Goal: Answer question/provide support: Answer question/provide support

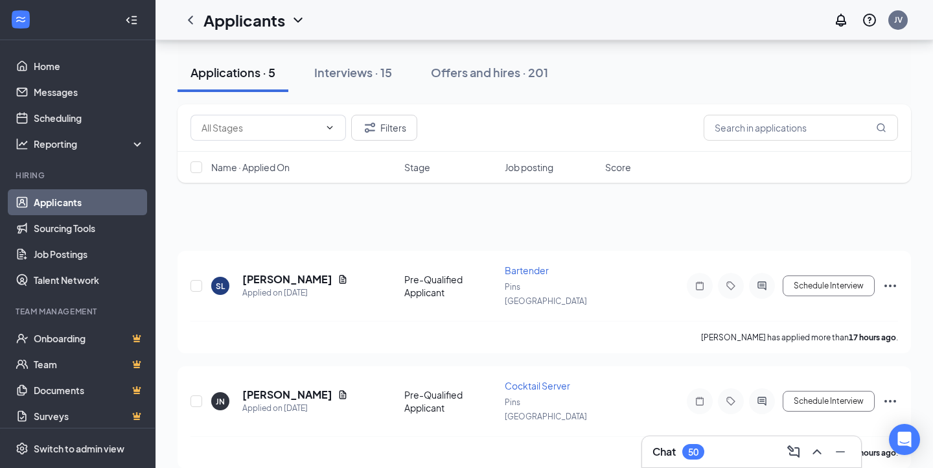
scroll to position [286, 0]
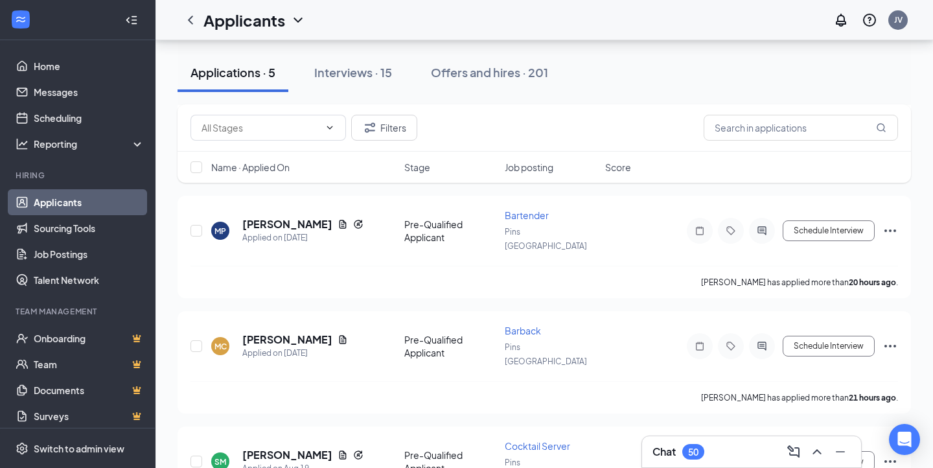
click at [688, 458] on div "50" at bounding box center [693, 452] width 22 height 16
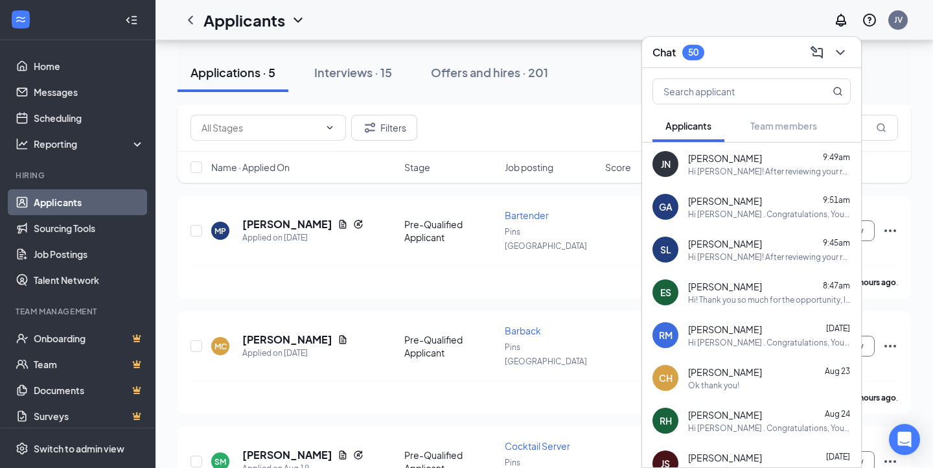
click at [697, 299] on div "Hi! Thank you so much for the opportunity, I greatly appreciate it. Unfortunate…" at bounding box center [769, 299] width 163 height 11
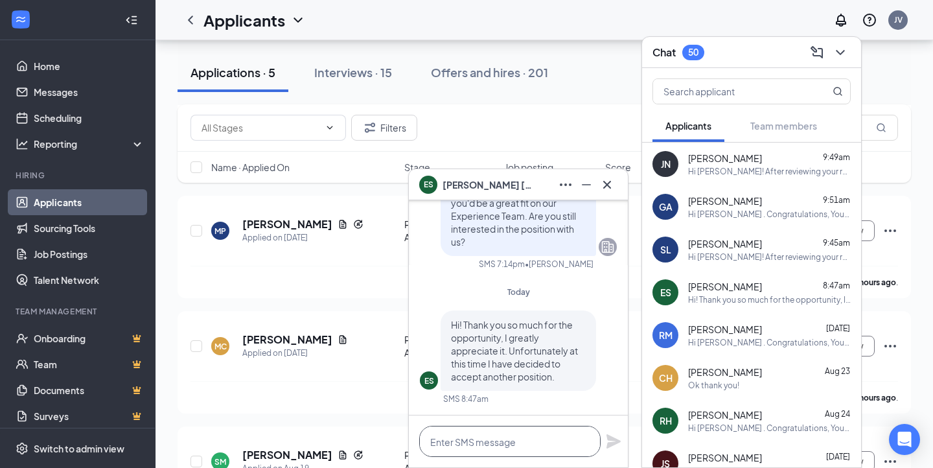
click at [541, 439] on textarea at bounding box center [509, 441] width 181 height 31
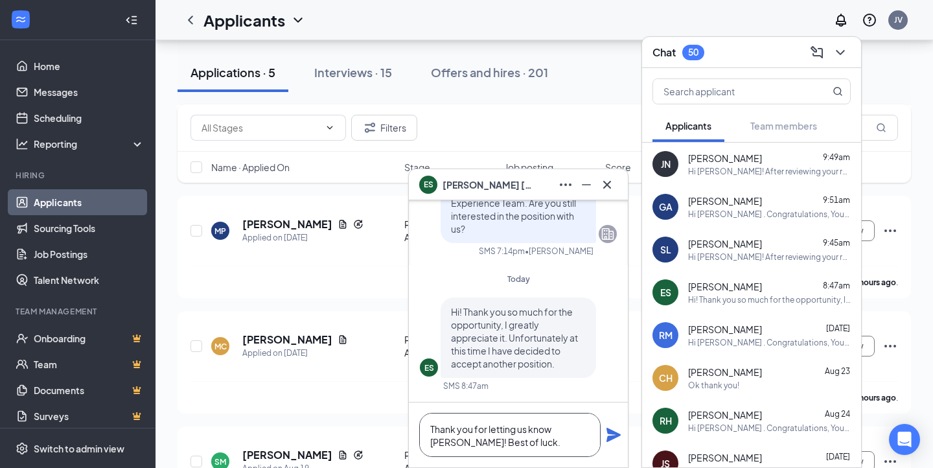
type textarea "Thank you for letting us know [PERSON_NAME]! Best of luck."
click at [613, 431] on icon "Plane" at bounding box center [614, 435] width 14 height 14
click at [611, 174] on div at bounding box center [607, 184] width 21 height 21
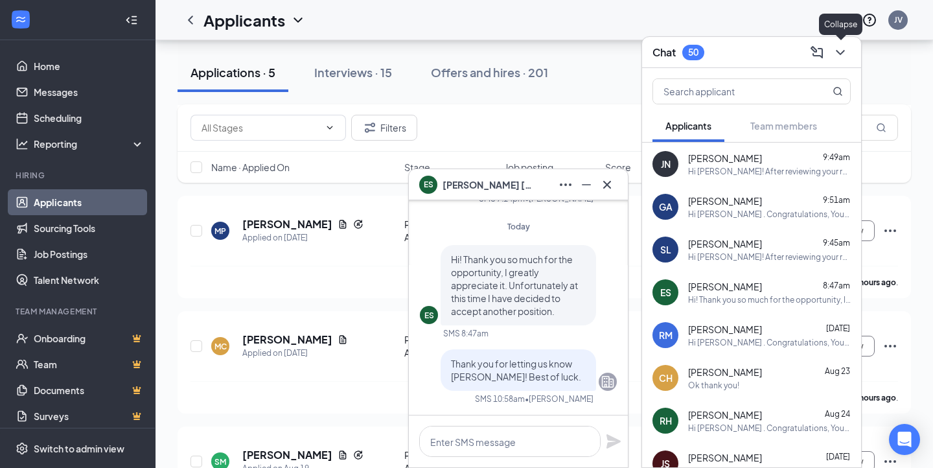
click at [844, 53] on icon "ChevronDown" at bounding box center [841, 53] width 16 height 16
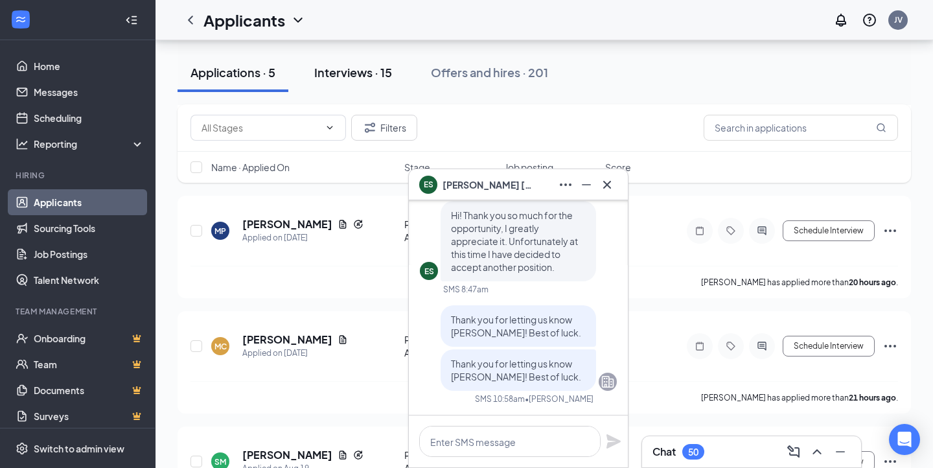
click at [342, 69] on div "Interviews · 15" at bounding box center [353, 72] width 78 height 16
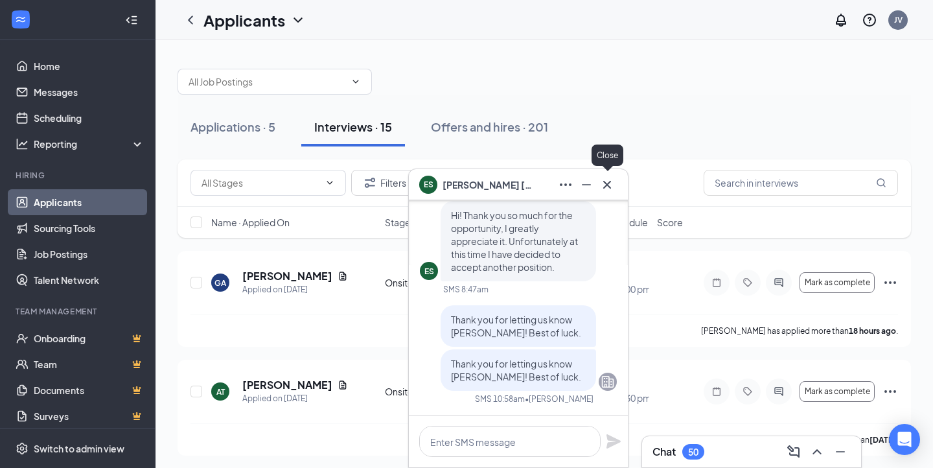
click at [611, 185] on icon "Cross" at bounding box center [607, 185] width 16 height 16
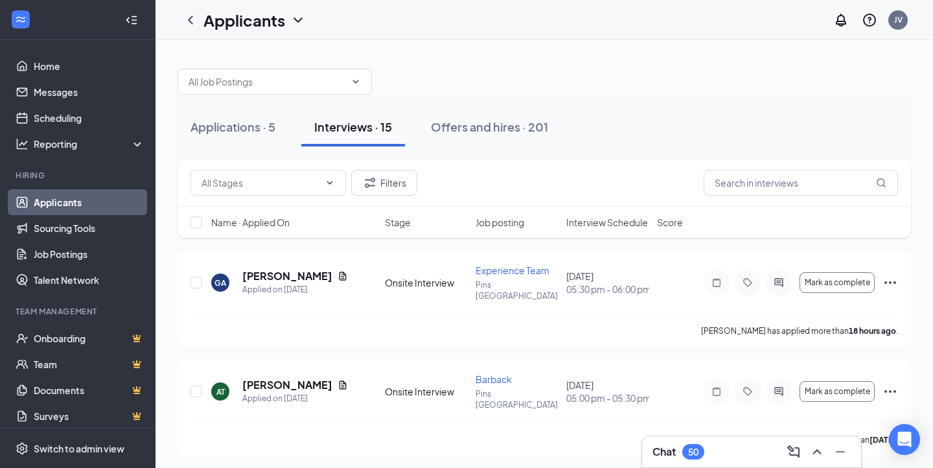
click at [592, 223] on span "Interview Schedule" at bounding box center [607, 222] width 82 height 13
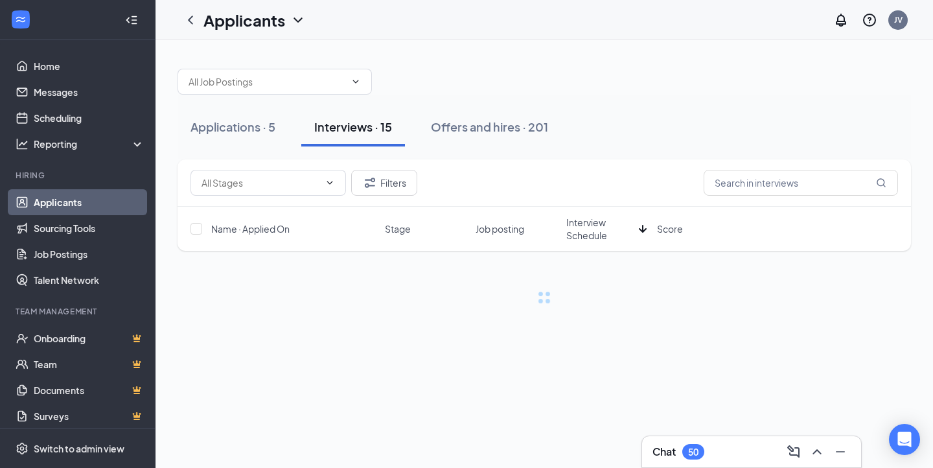
click at [592, 222] on span "Interview Schedule" at bounding box center [599, 229] width 67 height 26
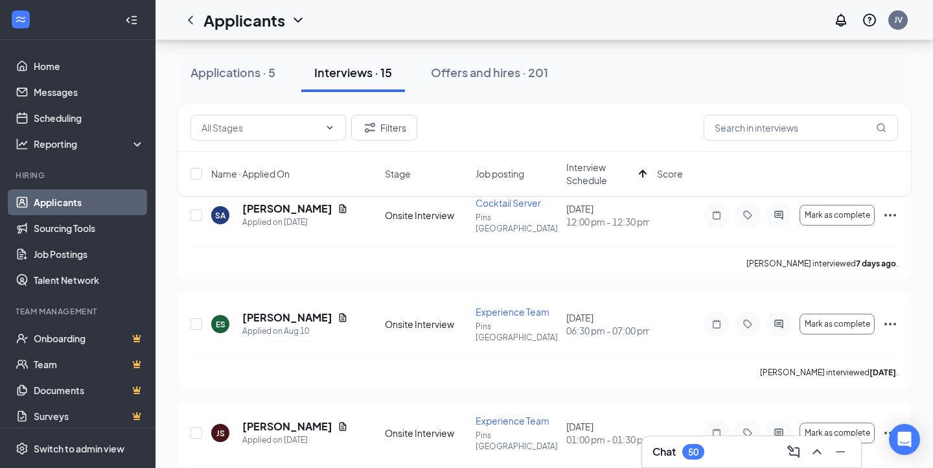
scroll to position [81, 0]
click at [843, 319] on span "Mark as complete" at bounding box center [837, 323] width 65 height 9
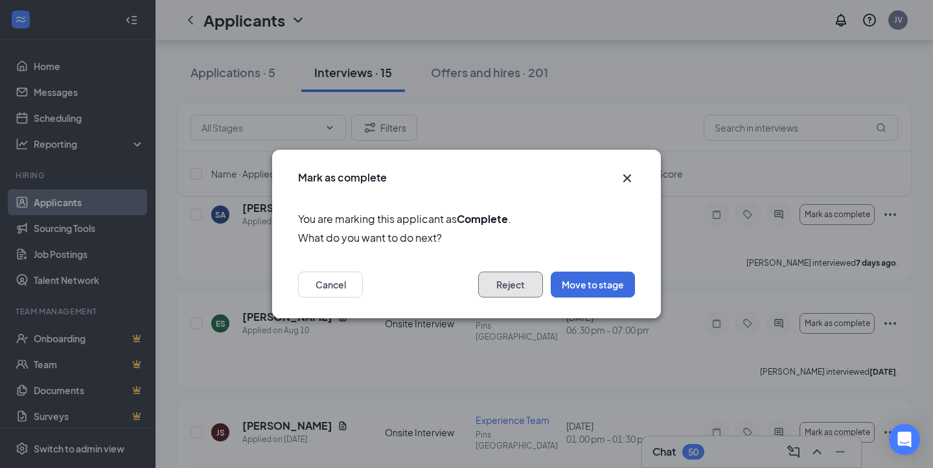
click at [515, 285] on button "Reject" at bounding box center [510, 285] width 65 height 26
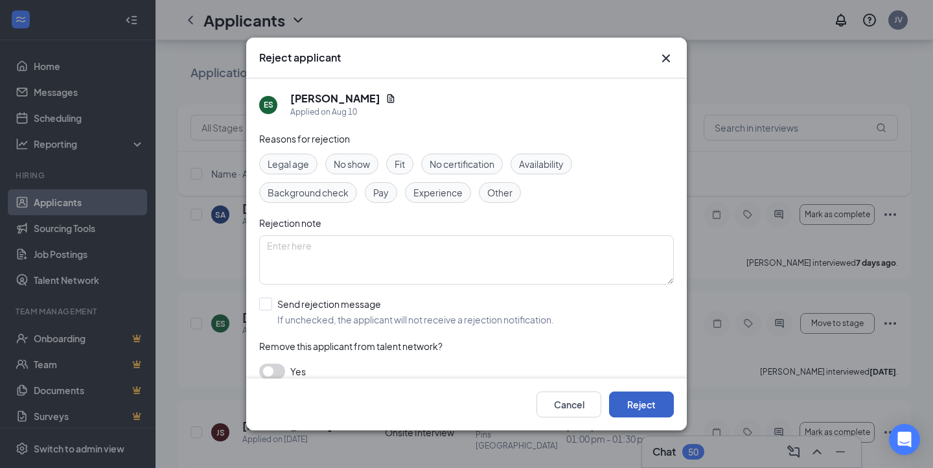
click at [641, 414] on button "Reject" at bounding box center [641, 404] width 65 height 26
